Goal: Task Accomplishment & Management: Manage account settings

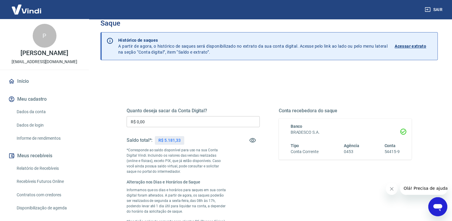
scroll to position [59, 0]
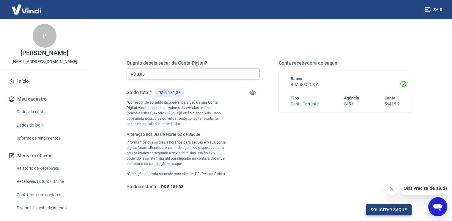
click at [386, 209] on button "Solicitar saque" at bounding box center [389, 209] width 46 height 11
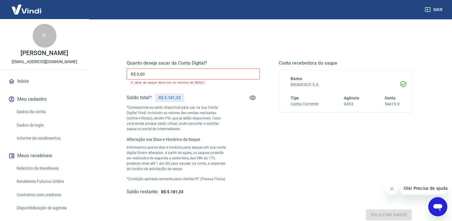
click at [167, 98] on p "R$ 5.181,33" at bounding box center [170, 98] width 22 height 6
click at [158, 75] on input "R$ 0,00" at bounding box center [193, 73] width 133 height 11
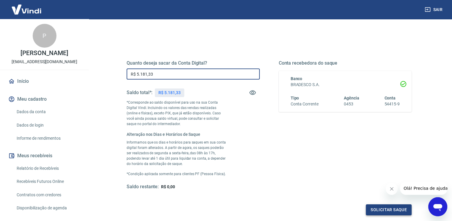
type input "R$ 5.181,33"
click at [390, 209] on button "Solicitar saque" at bounding box center [389, 209] width 46 height 11
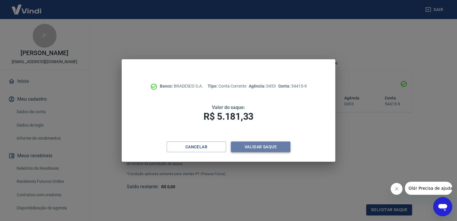
click at [256, 147] on button "Validar saque" at bounding box center [260, 146] width 59 height 11
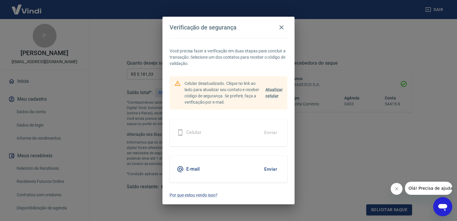
click at [272, 167] on button "Enviar" at bounding box center [270, 169] width 19 height 12
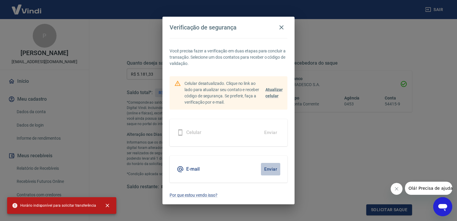
click at [271, 169] on button "Enviar" at bounding box center [270, 169] width 19 height 12
click at [282, 28] on icon "button" at bounding box center [281, 27] width 4 height 4
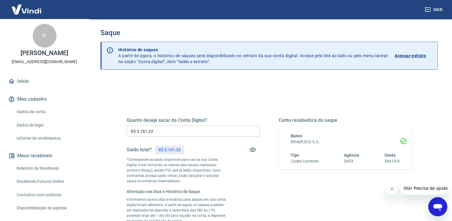
scroll to position [0, 0]
